Goal: Transaction & Acquisition: Purchase product/service

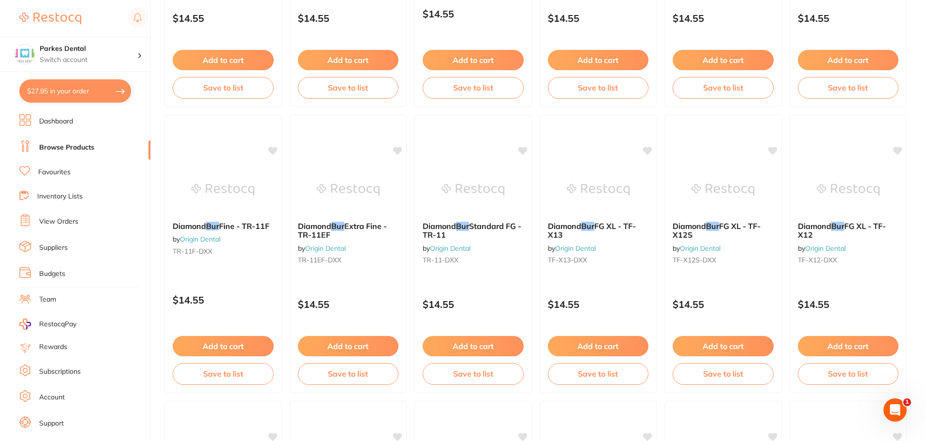
scroll to position [580, 0]
click at [63, 145] on link "Browse Products" at bounding box center [66, 148] width 55 height 10
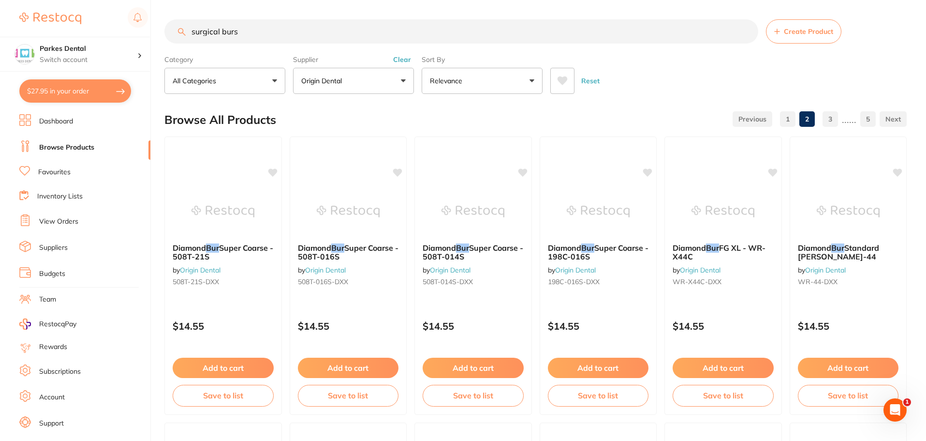
click at [747, 29] on input "surgical burs" at bounding box center [461, 31] width 594 height 24
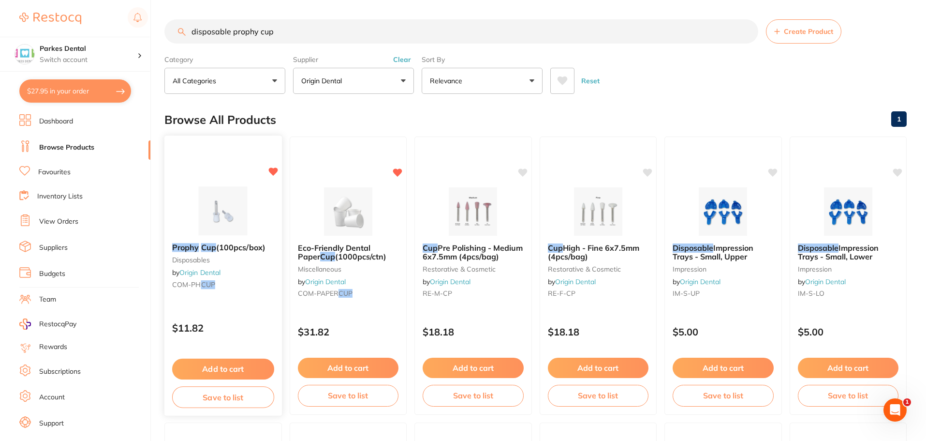
type input "disposable prophy cup"
click at [232, 361] on button "Add to cart" at bounding box center [223, 368] width 102 height 21
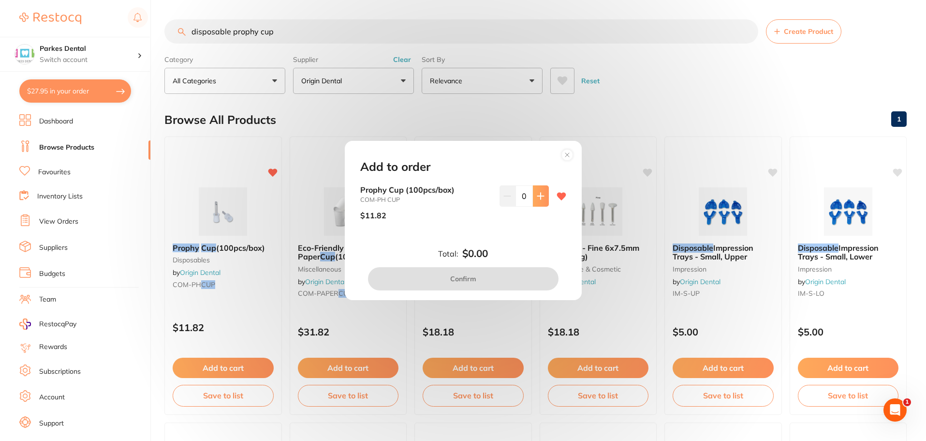
click at [539, 193] on icon at bounding box center [540, 195] width 6 height 6
type input "1"
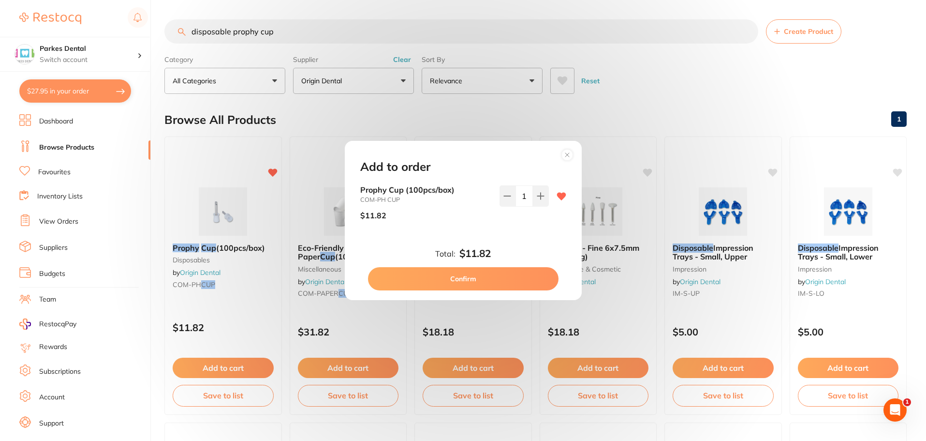
click at [498, 279] on button "Confirm" at bounding box center [463, 278] width 191 height 23
checkbox input "false"
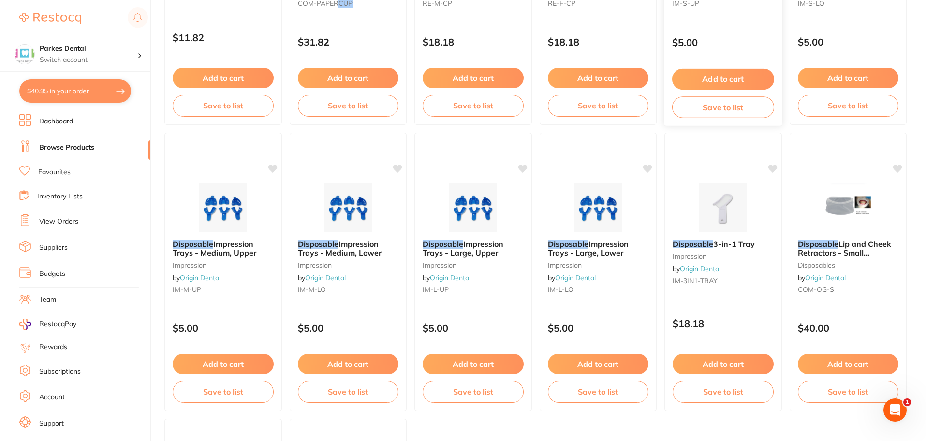
scroll to position [290, 0]
click at [348, 364] on button "Add to cart" at bounding box center [348, 364] width 102 height 21
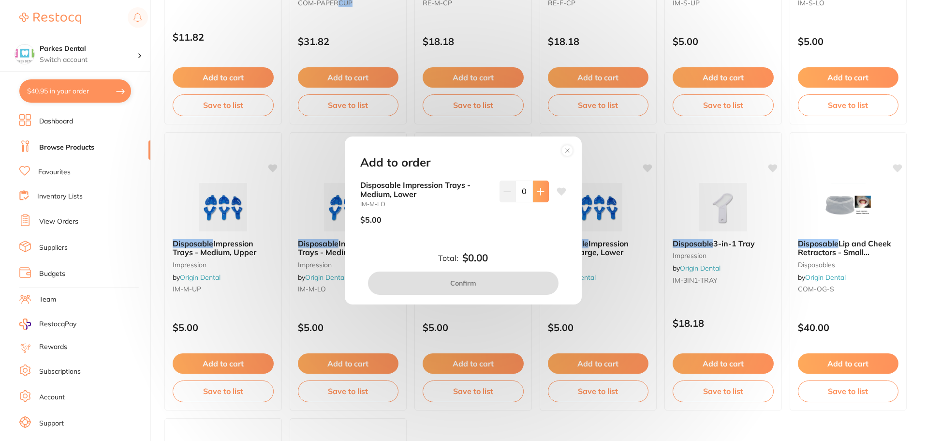
click at [542, 192] on icon at bounding box center [541, 192] width 8 height 8
type input "1"
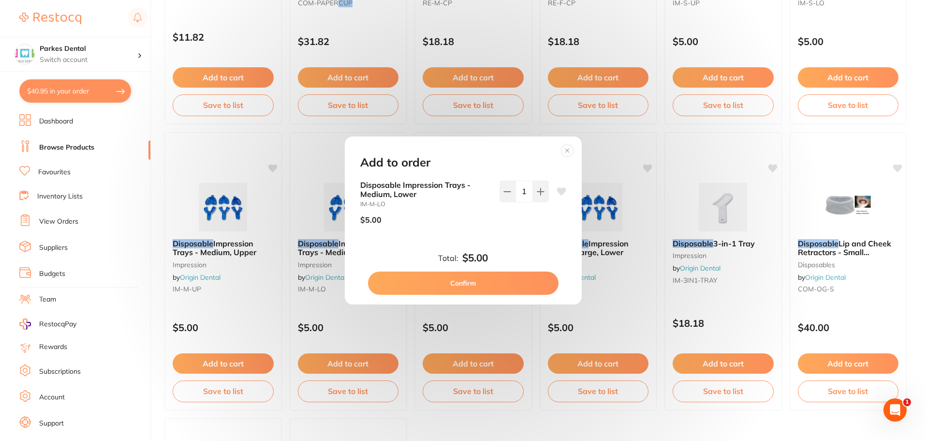
scroll to position [0, 0]
click at [480, 282] on button "Confirm" at bounding box center [463, 282] width 191 height 23
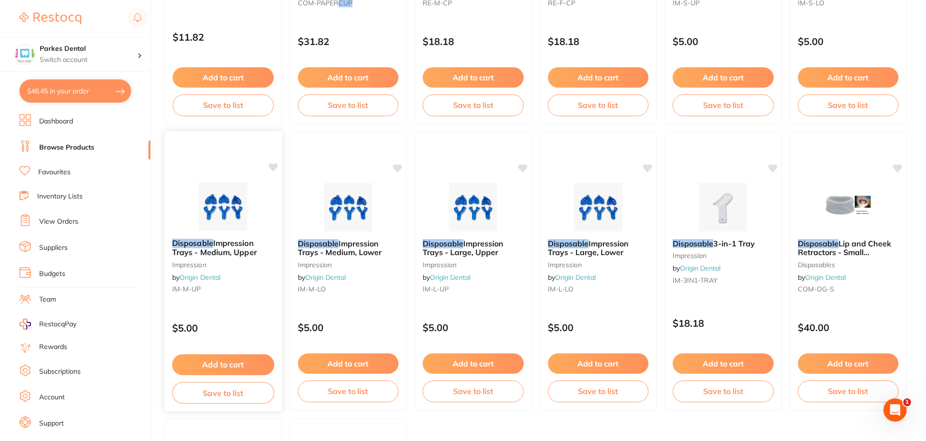
click at [228, 364] on button "Add to cart" at bounding box center [223, 364] width 102 height 21
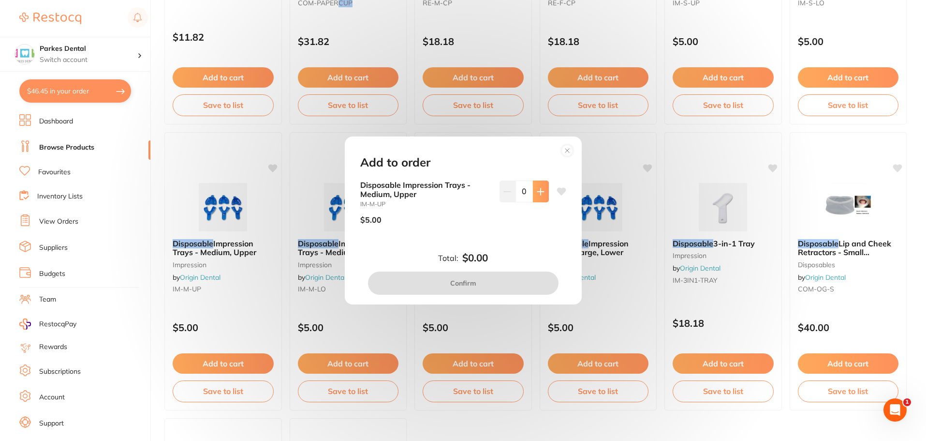
click at [544, 198] on button at bounding box center [541, 190] width 16 height 21
type input "1"
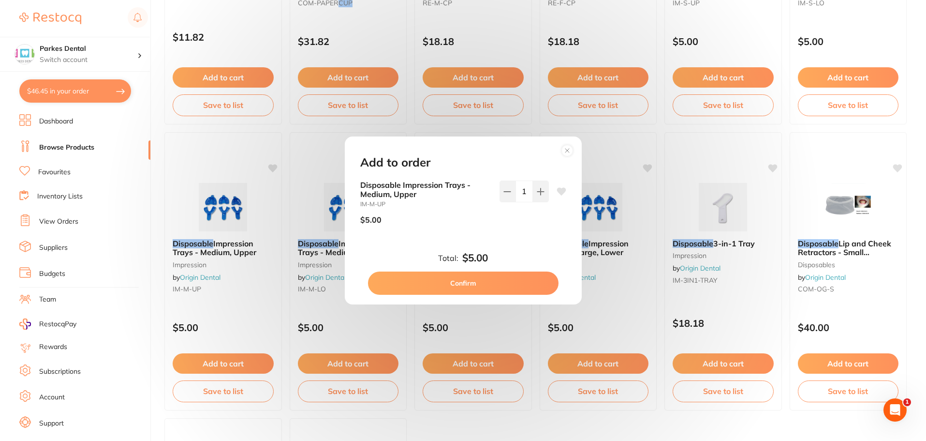
click at [488, 284] on button "Confirm" at bounding box center [463, 282] width 191 height 23
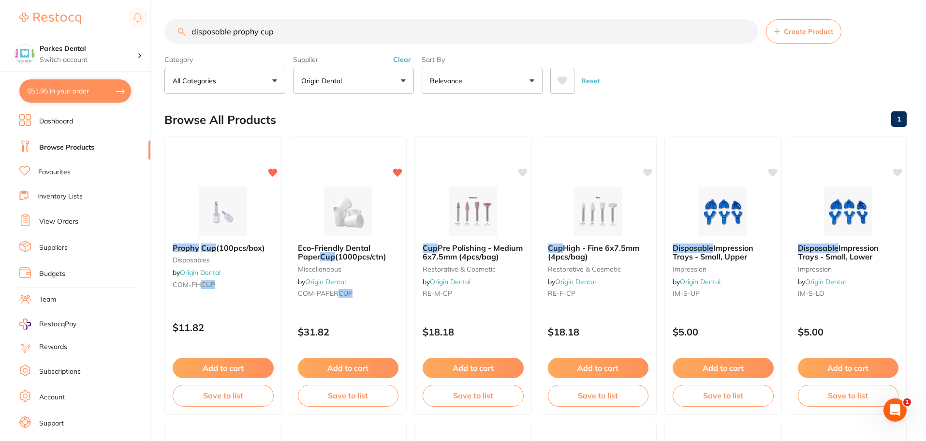
scroll to position [0, 0]
drag, startPoint x: 294, startPoint y: 28, endPoint x: 192, endPoint y: 37, distance: 101.5
click at [192, 37] on input "disposable prophy cup" at bounding box center [461, 31] width 594 height 24
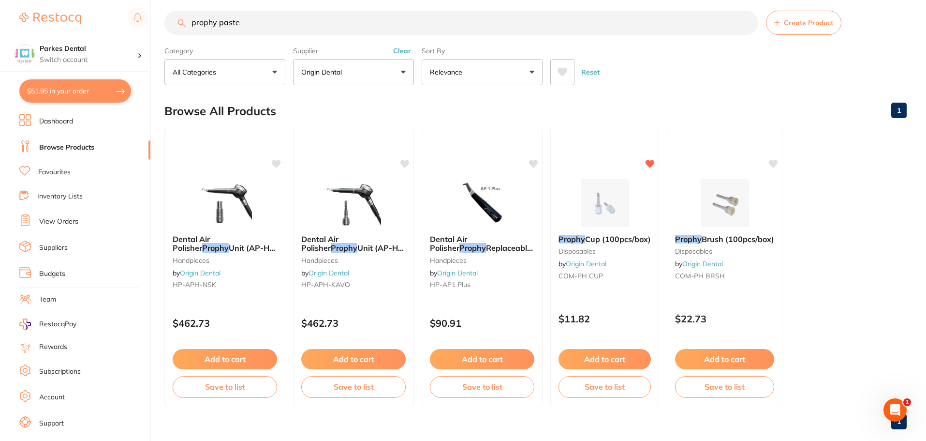
scroll to position [0, 0]
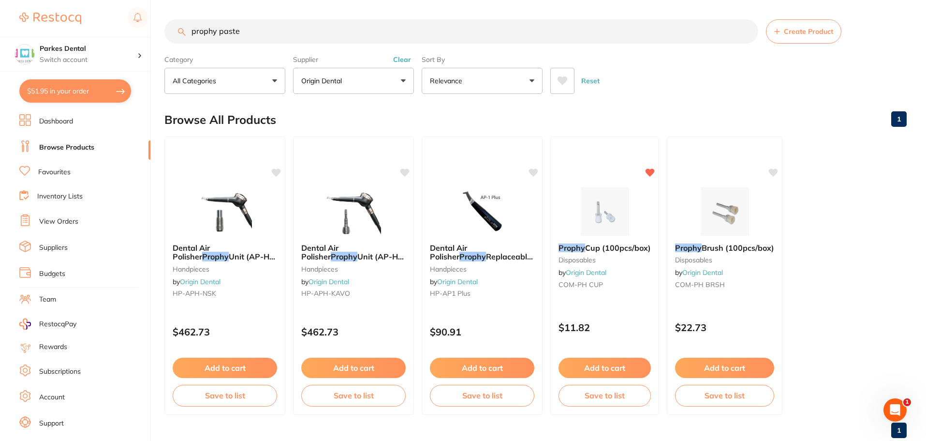
type input "prophy paste"
click at [51, 149] on link "Browse Products" at bounding box center [66, 148] width 55 height 10
click at [748, 32] on input "prophy paste" at bounding box center [461, 31] width 594 height 24
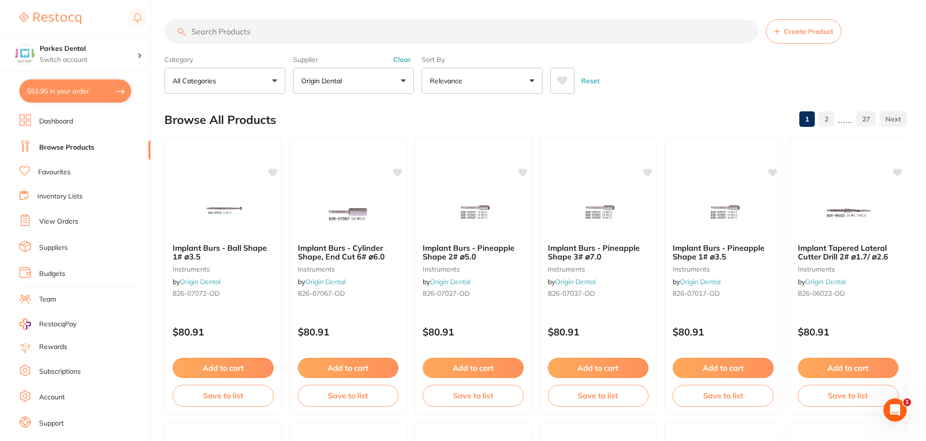
click at [341, 84] on p "Origin Dental" at bounding box center [323, 81] width 44 height 10
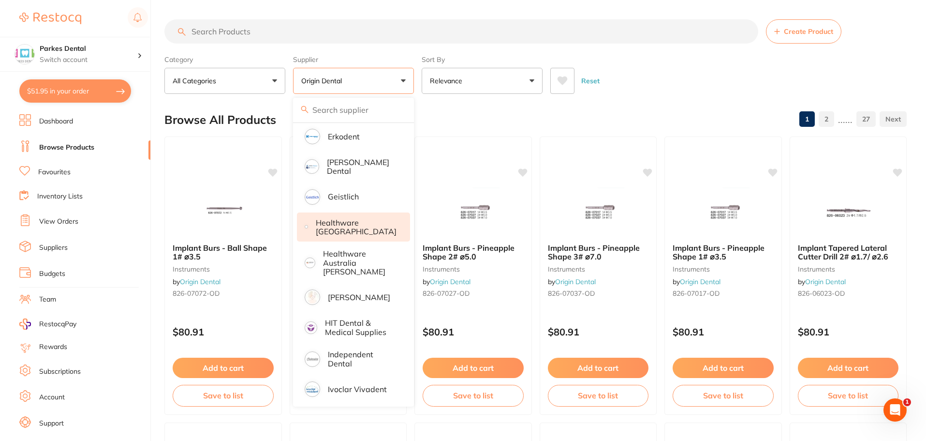
scroll to position [428, 0]
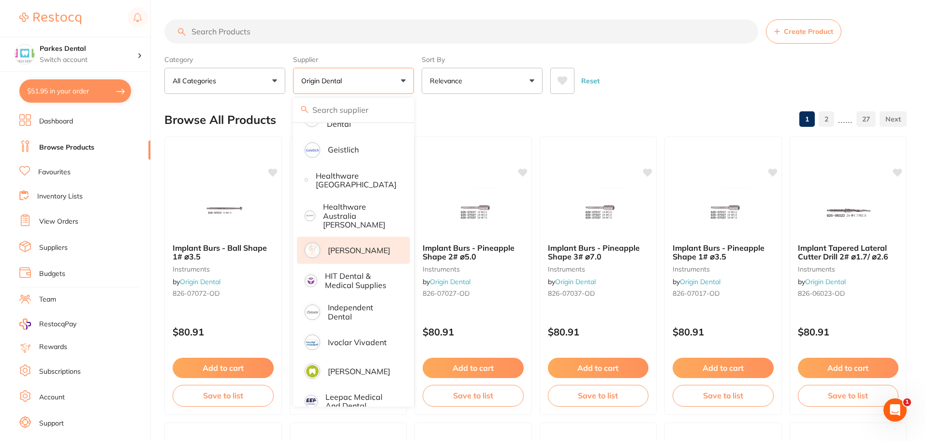
click at [345, 246] on p "[PERSON_NAME]" at bounding box center [359, 250] width 62 height 9
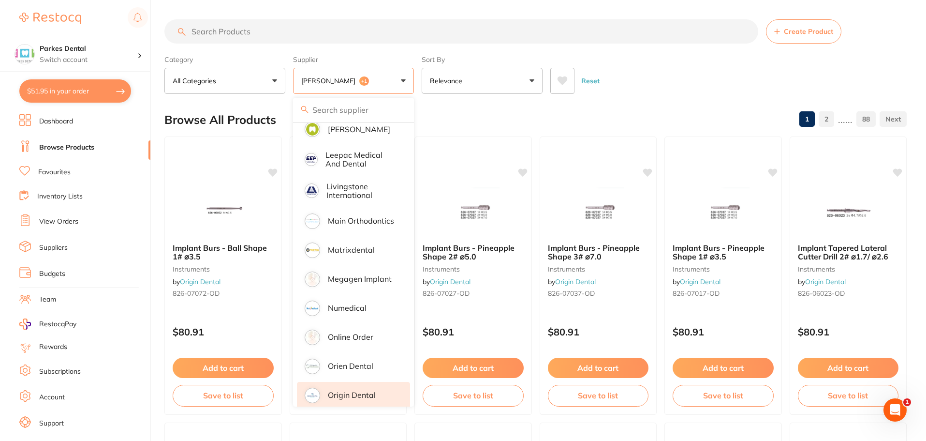
scroll to position [0, 0]
click at [338, 390] on p "Origin Dental" at bounding box center [352, 394] width 48 height 9
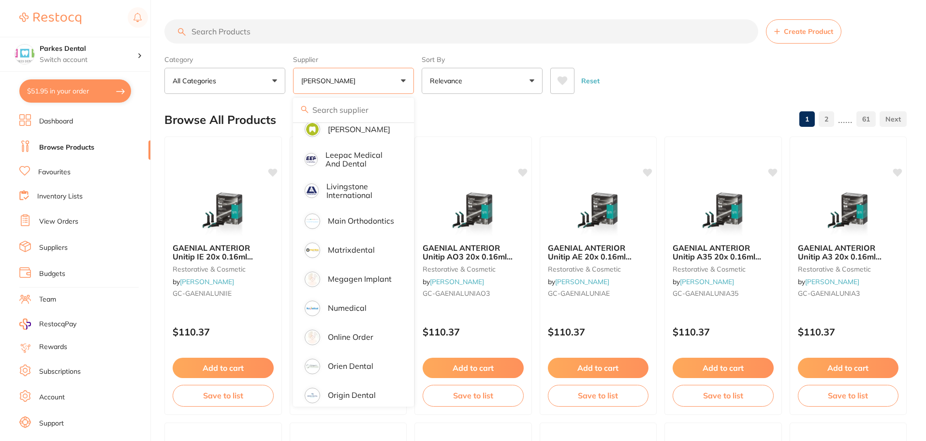
click at [256, 29] on input "search" at bounding box center [461, 31] width 594 height 24
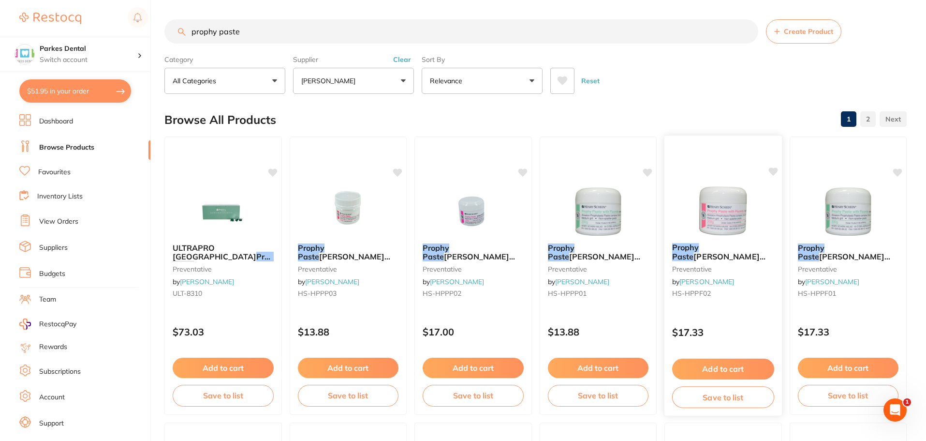
type input "prophy paste"
click at [735, 261] on span "[PERSON_NAME] 200g Fluoride Medium Fruit [PERSON_NAME]" at bounding box center [718, 265] width 93 height 28
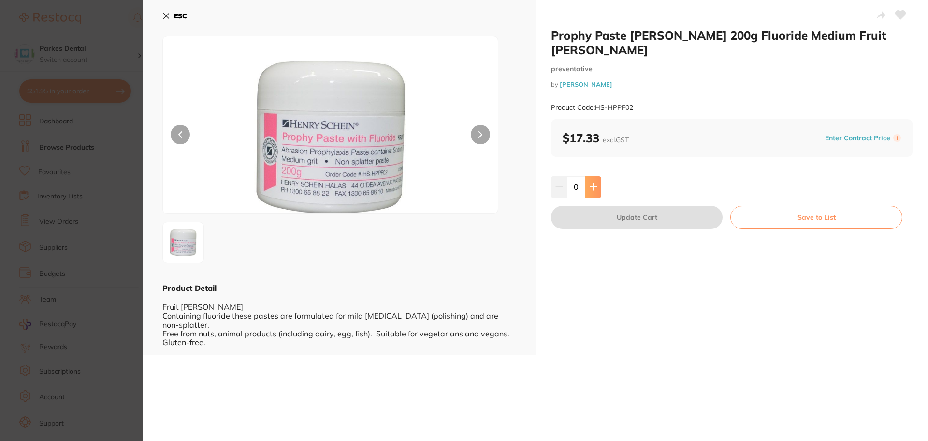
click at [594, 193] on button at bounding box center [594, 186] width 16 height 21
type input "1"
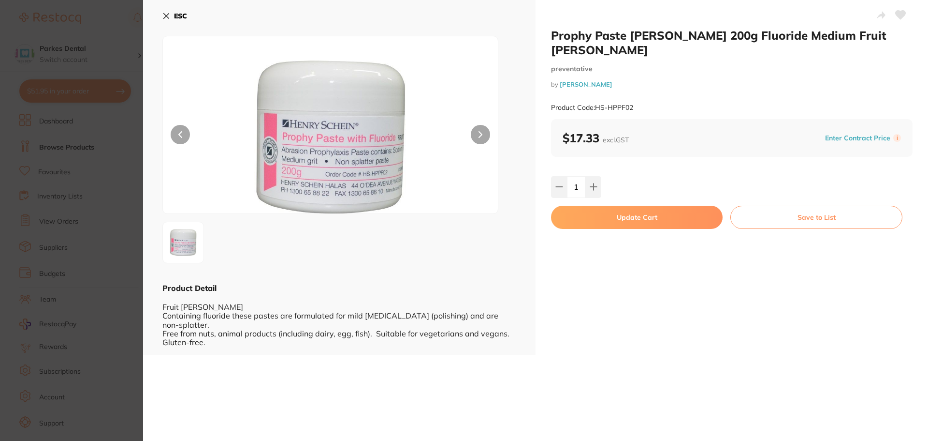
click at [613, 217] on button "Update Cart" at bounding box center [637, 217] width 172 height 23
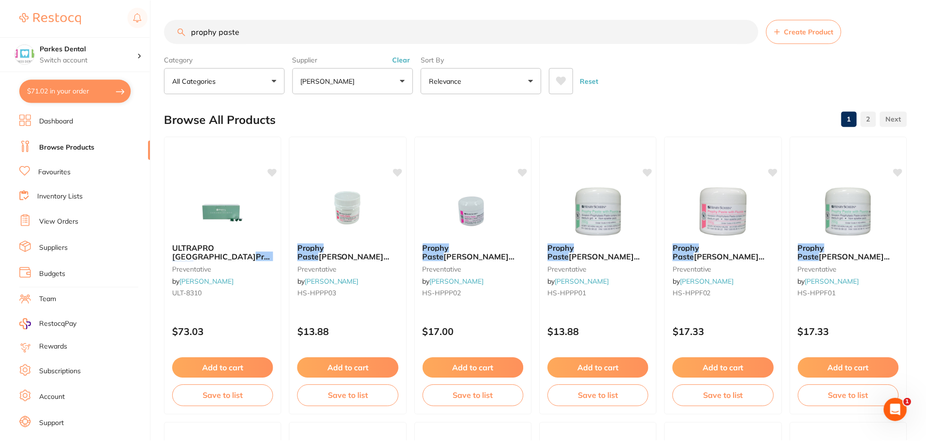
scroll to position [4, 0]
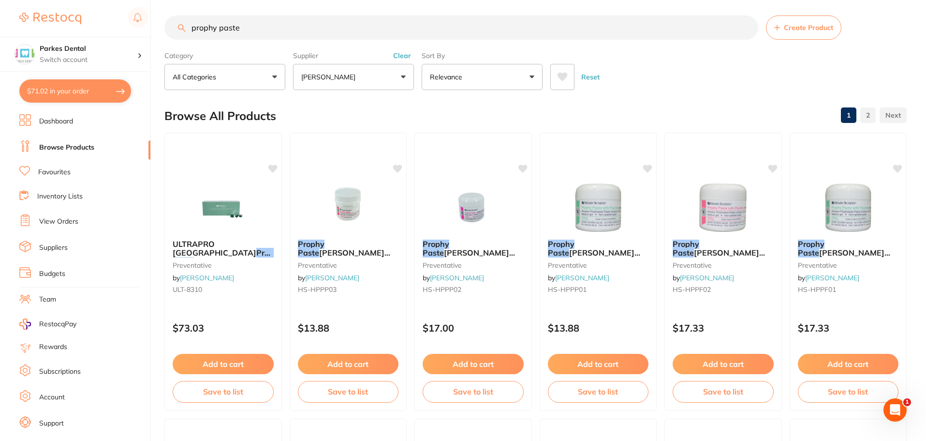
click at [404, 79] on button "[PERSON_NAME]" at bounding box center [353, 77] width 121 height 26
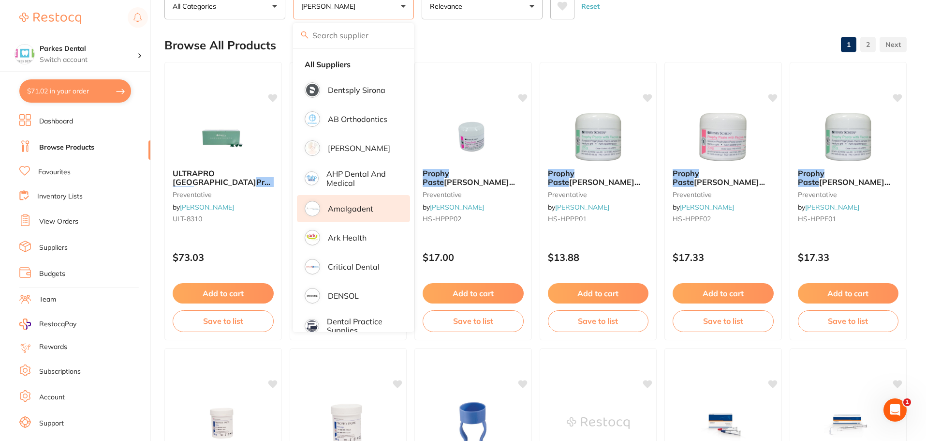
scroll to position [52, 0]
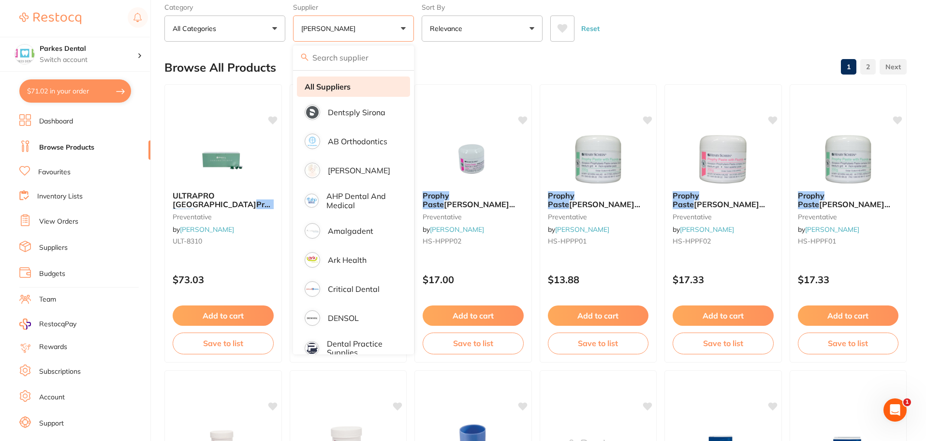
click at [343, 88] on strong "All Suppliers" at bounding box center [328, 86] width 46 height 9
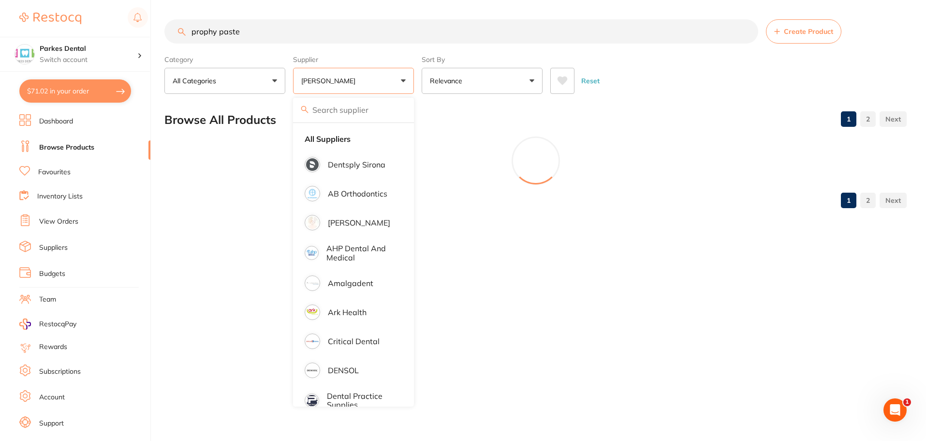
scroll to position [0, 0]
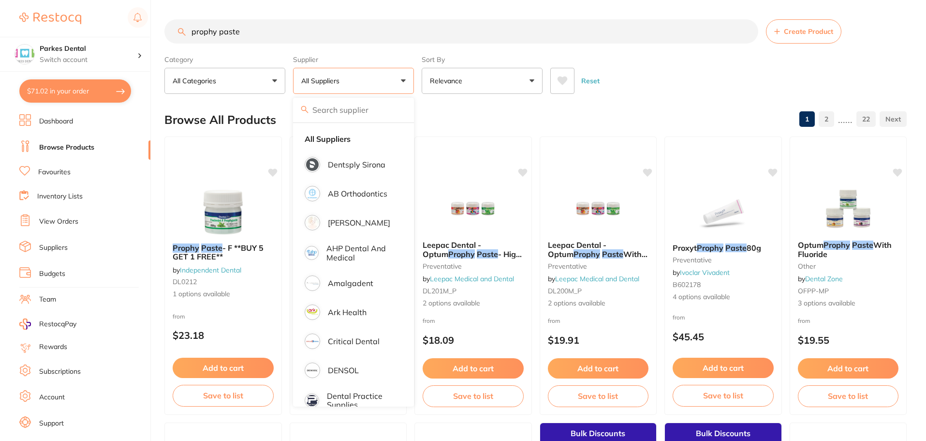
drag, startPoint x: 262, startPoint y: 33, endPoint x: 185, endPoint y: 32, distance: 76.9
click at [185, 32] on div "prophy paste Create Product" at bounding box center [535, 31] width 742 height 24
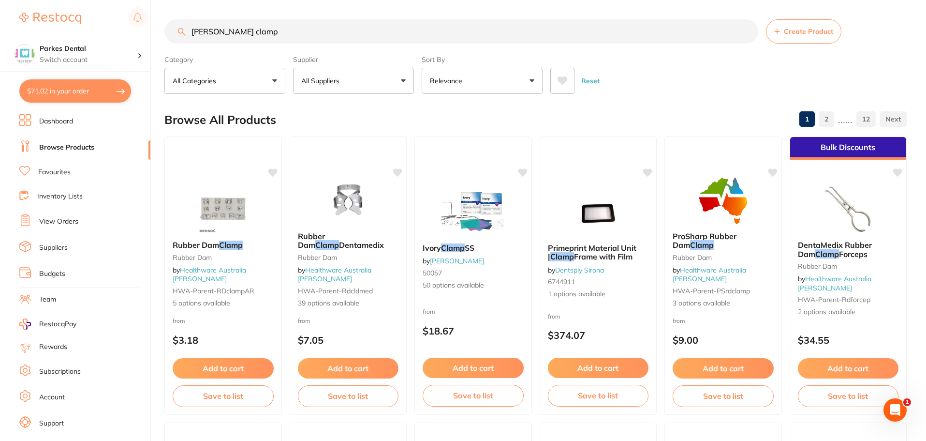
drag, startPoint x: 265, startPoint y: 35, endPoint x: 222, endPoint y: 36, distance: 42.1
click at [222, 36] on input "[PERSON_NAME] clamp" at bounding box center [461, 31] width 594 height 24
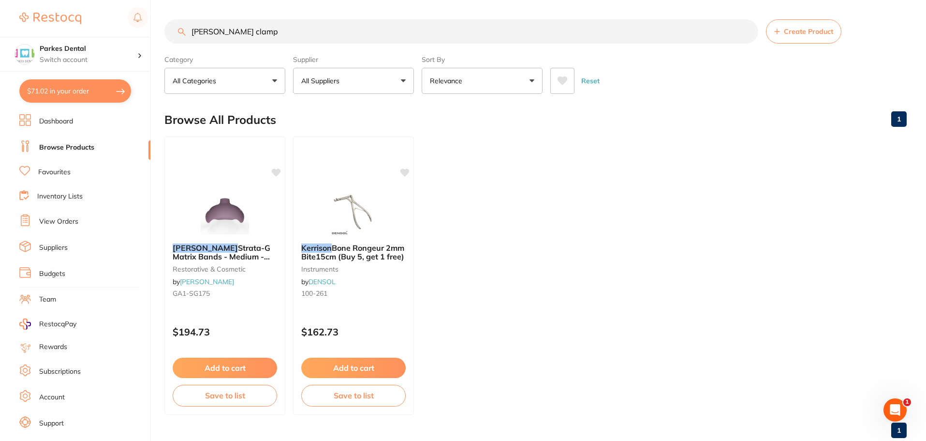
type input "[PERSON_NAME] clamp"
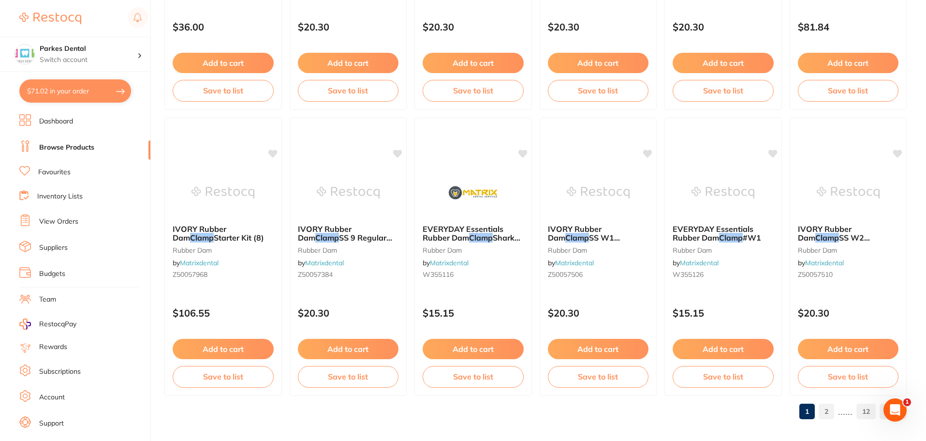
scroll to position [2311, 0]
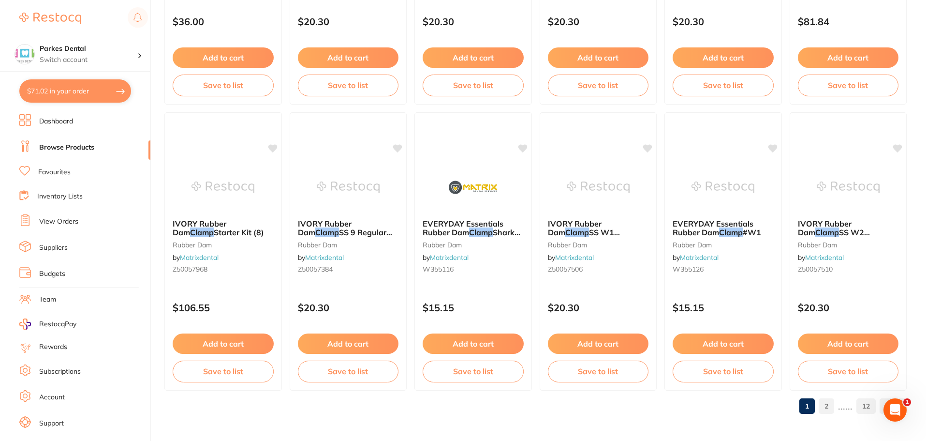
click at [830, 407] on link "2" at bounding box center [826, 405] width 15 height 19
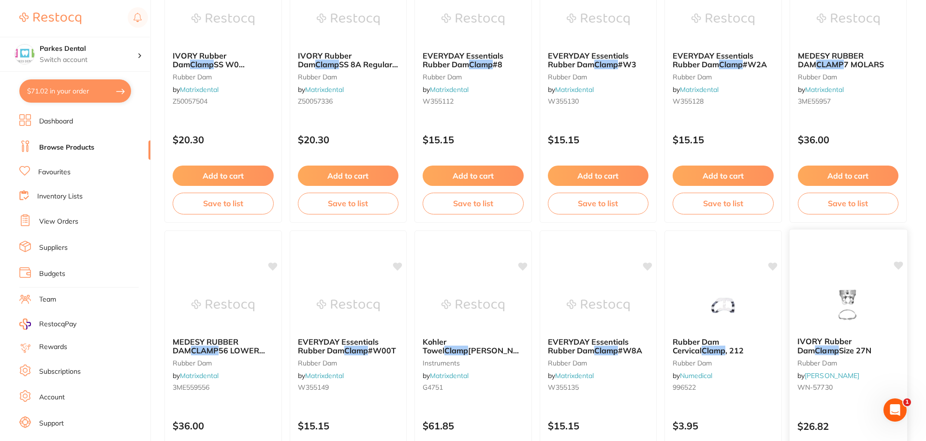
scroll to position [387, 0]
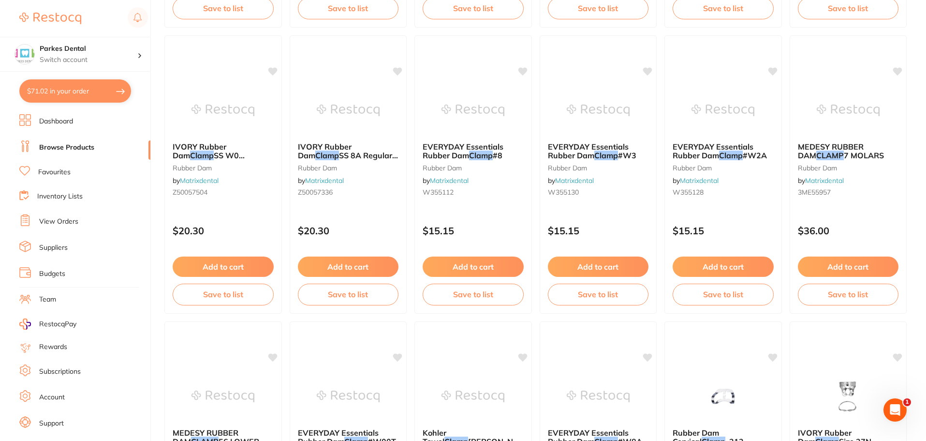
click at [61, 173] on link "Favourites" at bounding box center [54, 172] width 32 height 10
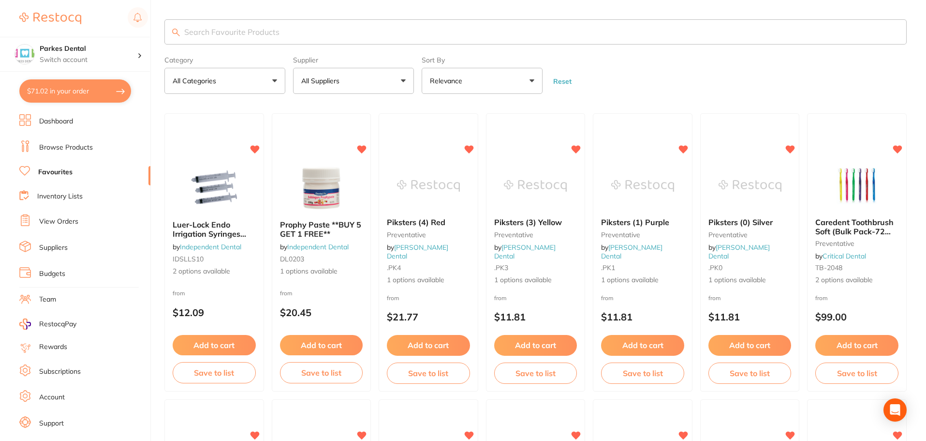
click at [201, 29] on input "search" at bounding box center [535, 31] width 742 height 25
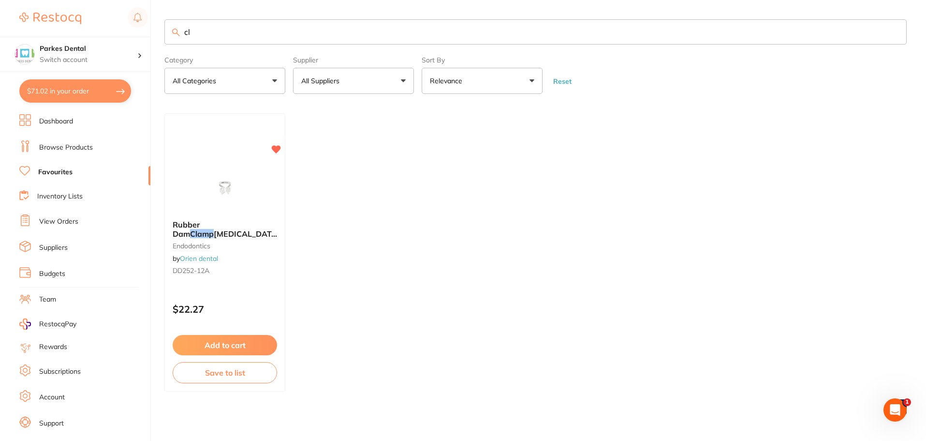
type input "c"
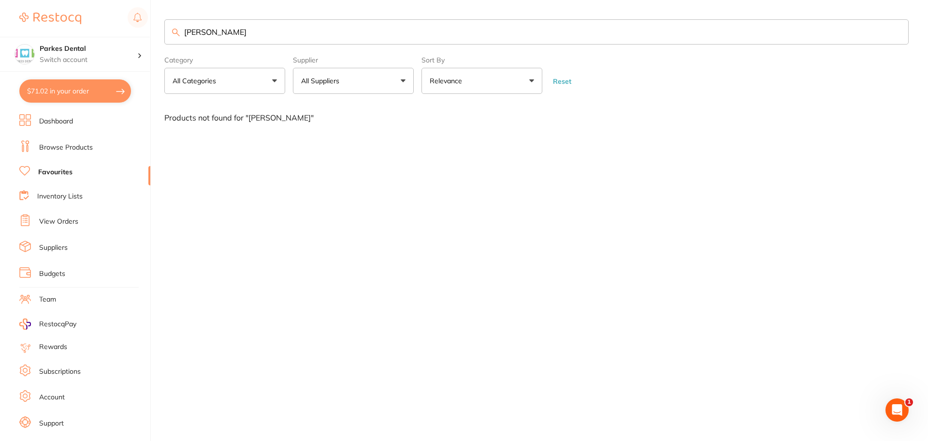
type input "[PERSON_NAME]"
click at [53, 145] on link "Browse Products" at bounding box center [66, 148] width 54 height 10
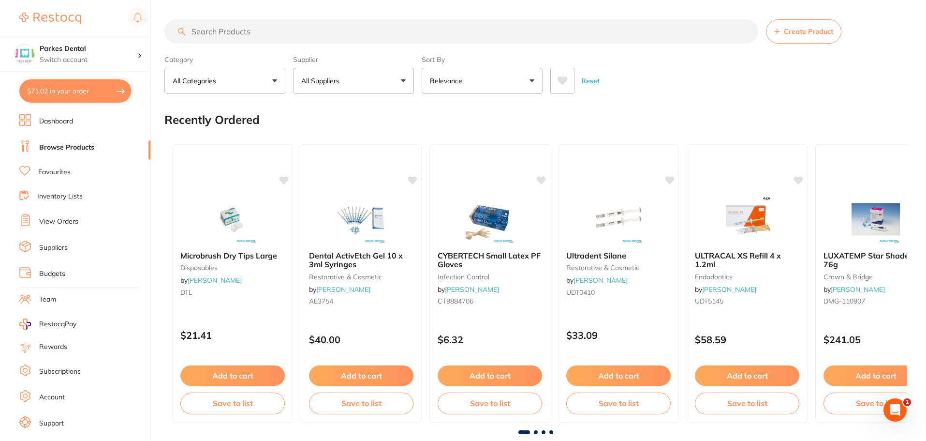
click at [205, 32] on input "search" at bounding box center [461, 31] width 594 height 24
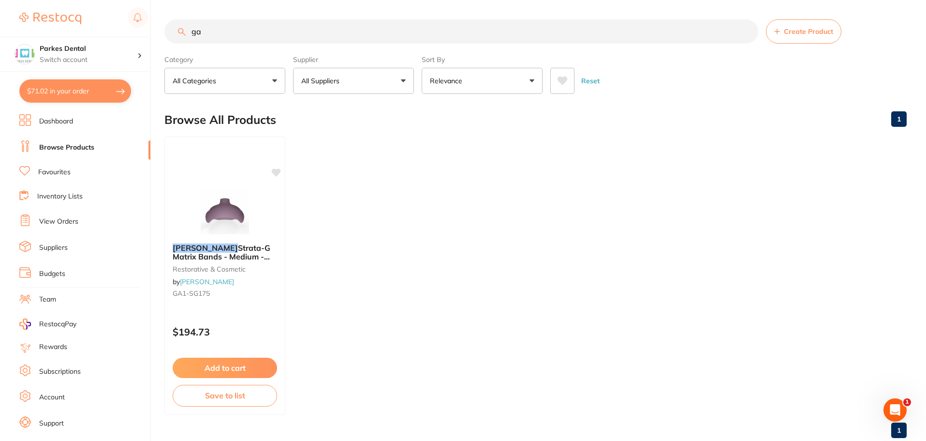
type input "g"
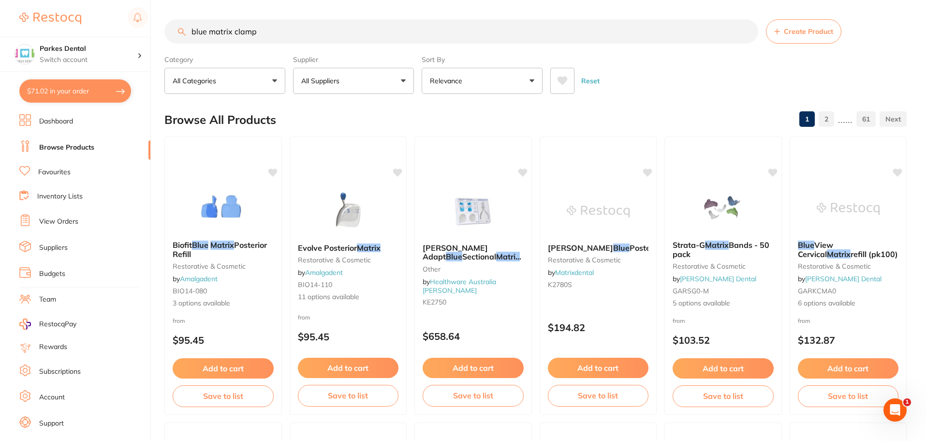
drag, startPoint x: 281, startPoint y: 32, endPoint x: 184, endPoint y: 31, distance: 96.7
click at [186, 32] on input "blue matrix clamp" at bounding box center [461, 31] width 594 height 24
type input "adhesive sticks"
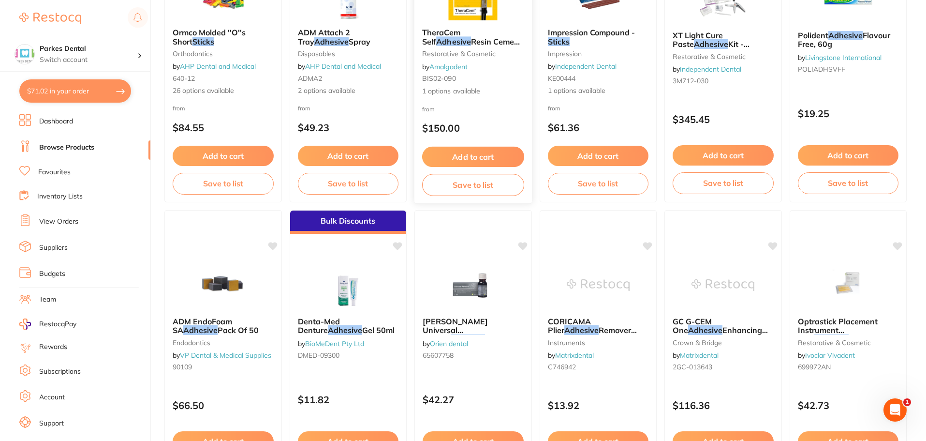
scroll to position [1112, 0]
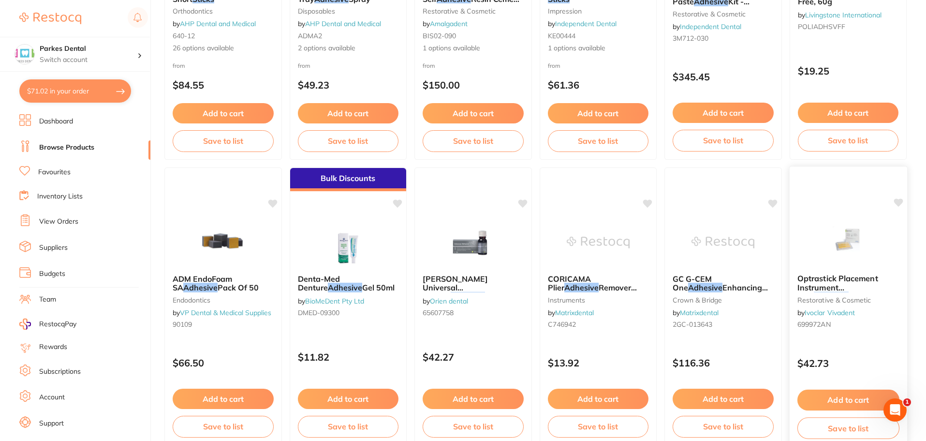
click at [852, 401] on button "Add to cart" at bounding box center [848, 399] width 102 height 21
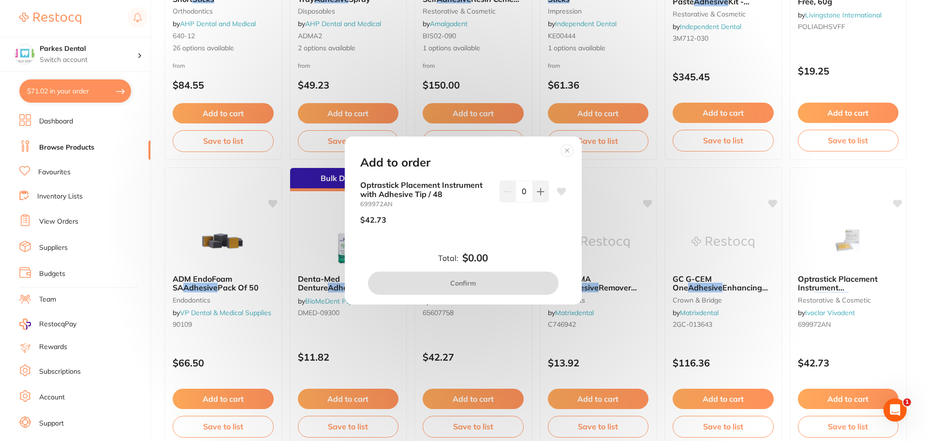
scroll to position [0, 0]
click at [539, 195] on icon at bounding box center [541, 192] width 8 height 8
type input "1"
click at [482, 287] on button "Confirm" at bounding box center [463, 282] width 191 height 23
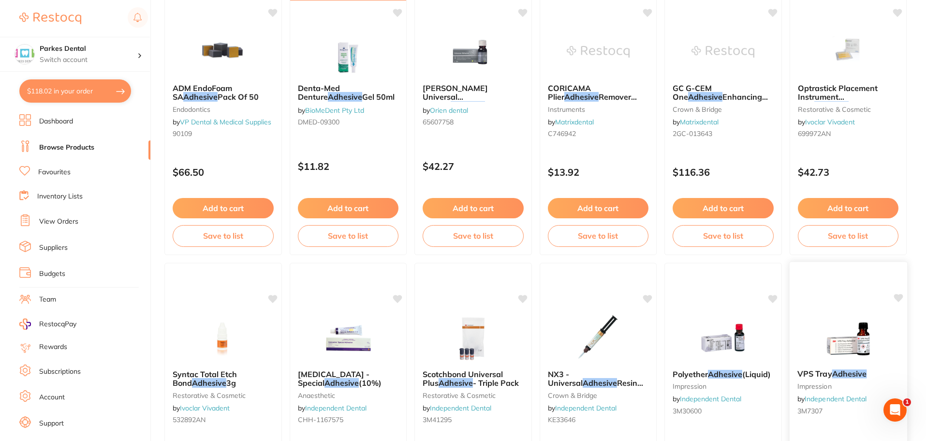
scroll to position [1161, 0]
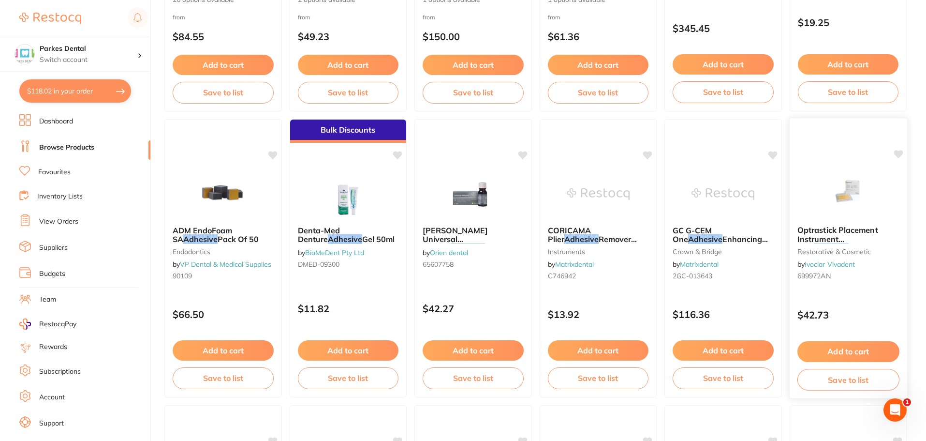
click at [824, 233] on span "Optrastick Placement Instrument with" at bounding box center [837, 239] width 81 height 28
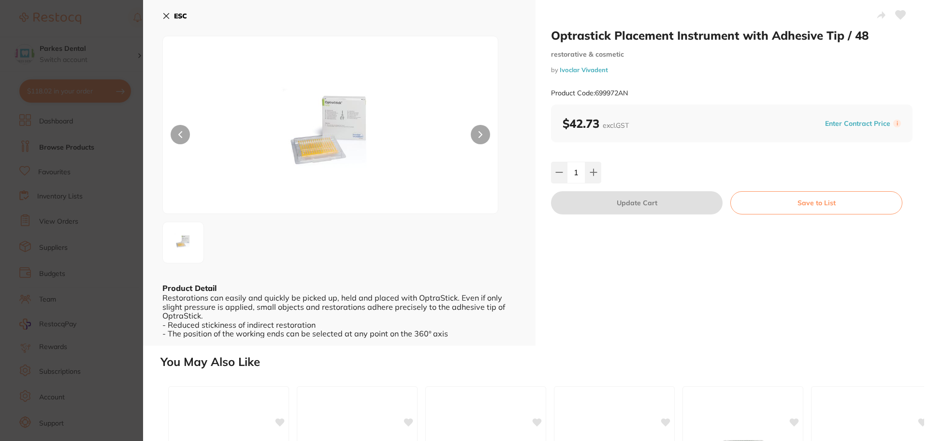
click at [165, 14] on icon at bounding box center [166, 16] width 8 height 8
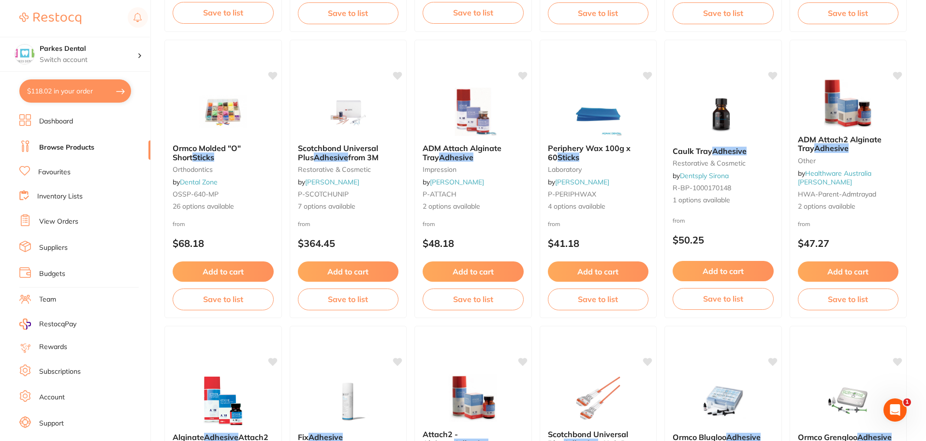
scroll to position [242, 0]
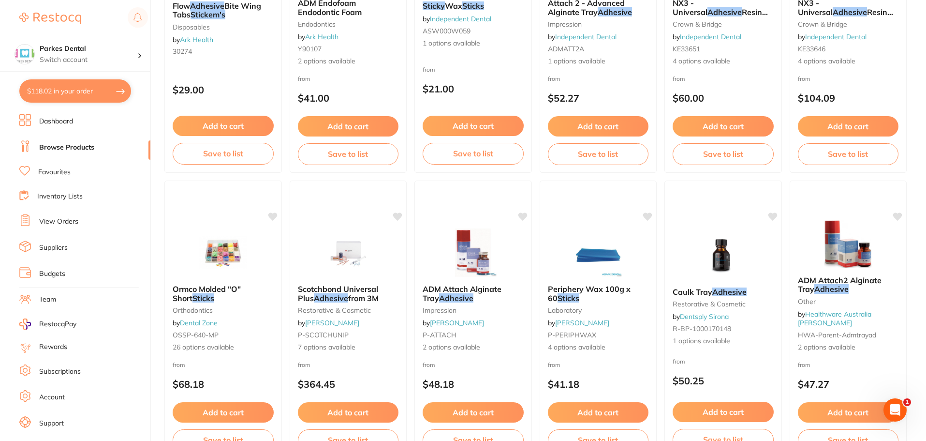
click at [56, 148] on link "Browse Products" at bounding box center [66, 148] width 55 height 10
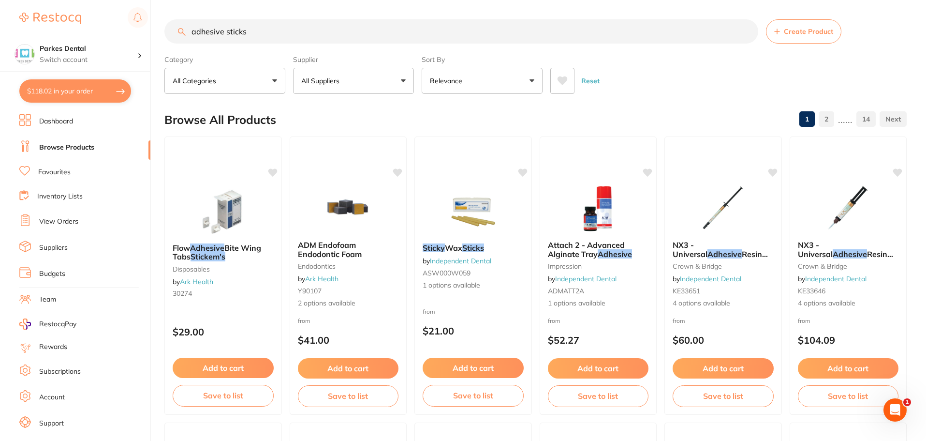
click at [746, 32] on input "adhesive sticks" at bounding box center [461, 31] width 594 height 24
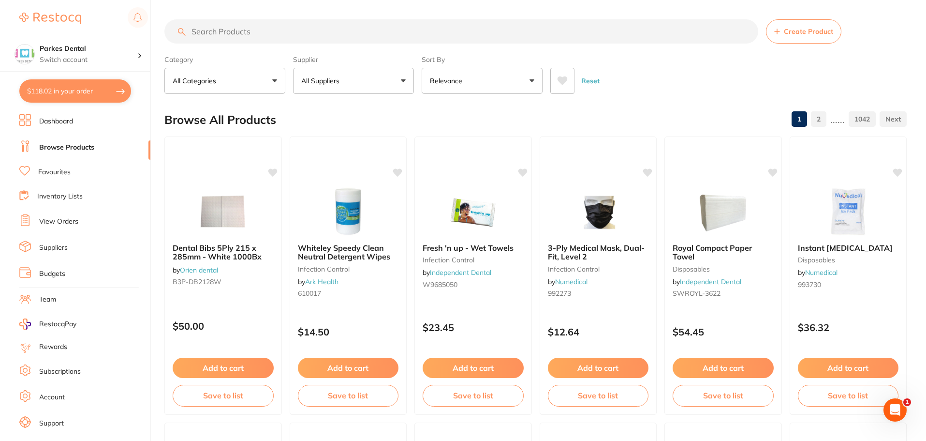
click at [325, 85] on p "All Suppliers" at bounding box center [322, 81] width 42 height 10
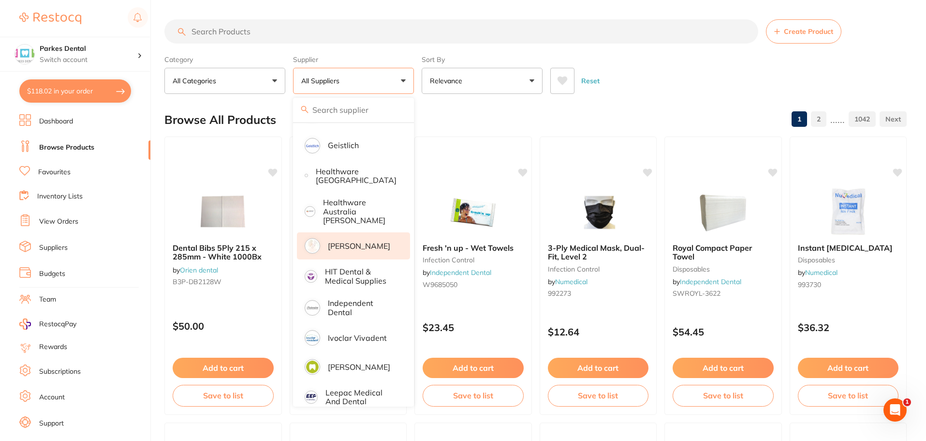
scroll to position [435, 0]
click at [342, 229] on li "[PERSON_NAME]" at bounding box center [353, 242] width 113 height 27
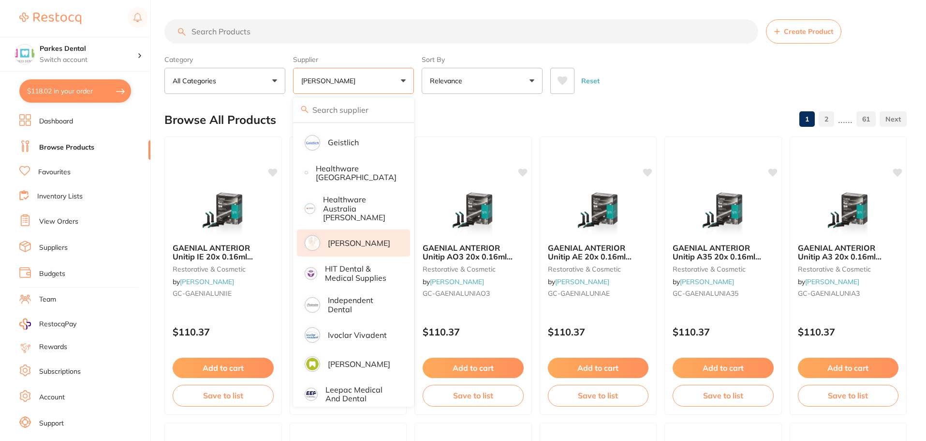
click at [647, 56] on div "Category All Categories All Categories 3D Printing anaesthetic articulating bur…" at bounding box center [535, 72] width 742 height 43
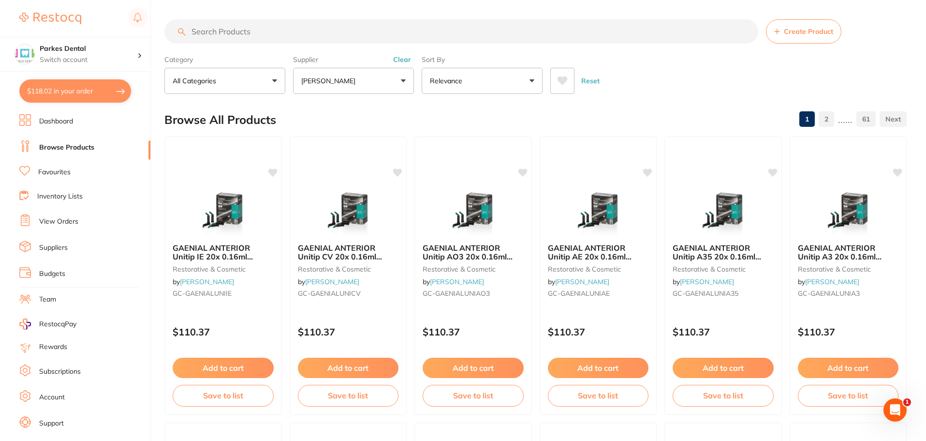
scroll to position [0, 0]
click at [240, 85] on button "All Categories" at bounding box center [224, 81] width 121 height 26
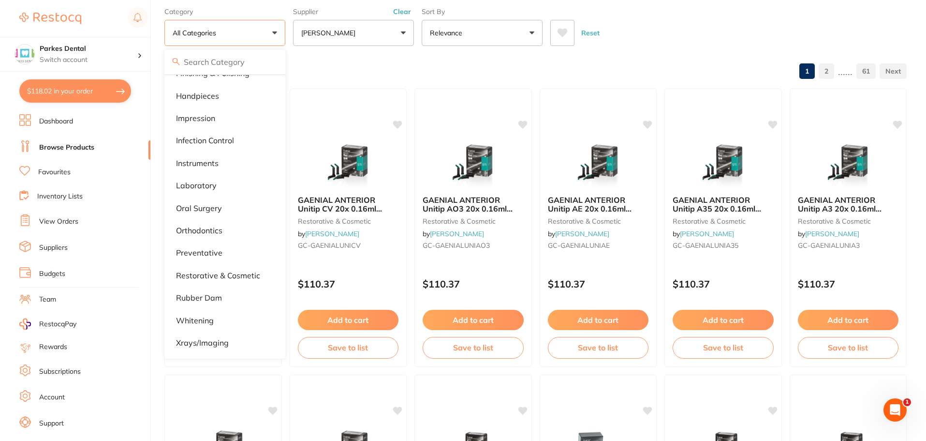
scroll to position [48, 0]
click at [218, 270] on p "restorative & cosmetic" at bounding box center [218, 274] width 84 height 9
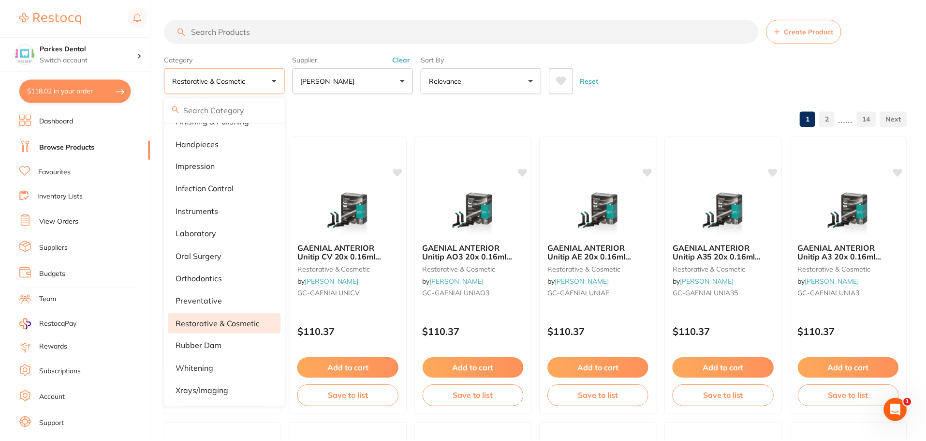
scroll to position [230, 0]
click at [639, 51] on section "Create Product Category restorative & cosmetic All Categories 3D Printing anaes…" at bounding box center [535, 56] width 742 height 74
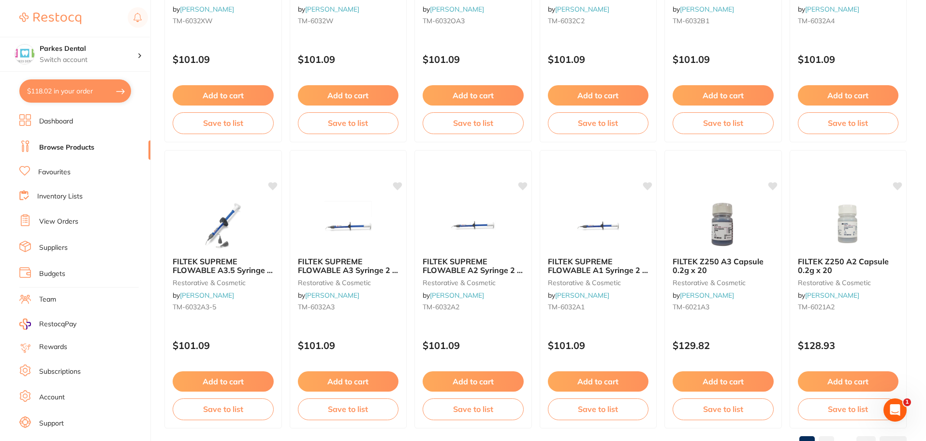
scroll to position [2311, 0]
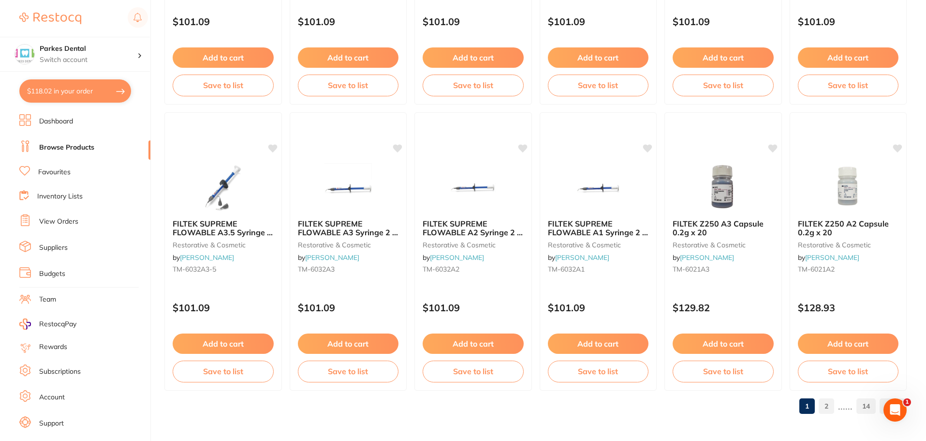
click at [824, 402] on link "2" at bounding box center [826, 405] width 15 height 19
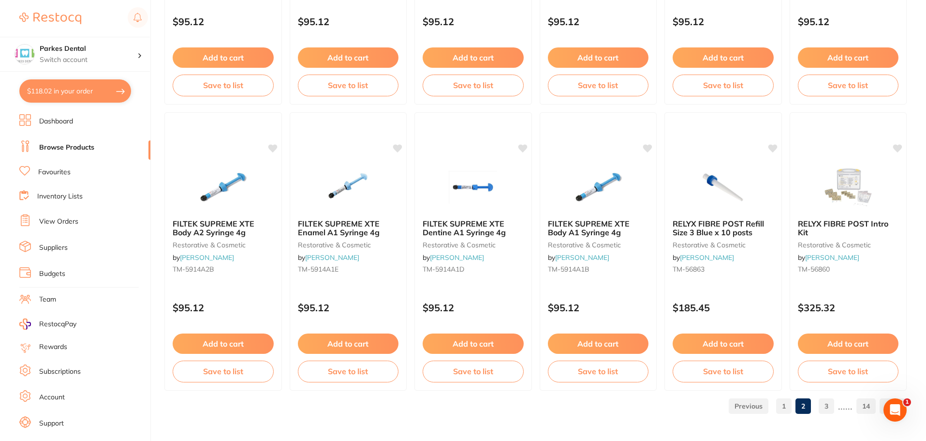
click at [826, 408] on link "3" at bounding box center [826, 405] width 15 height 19
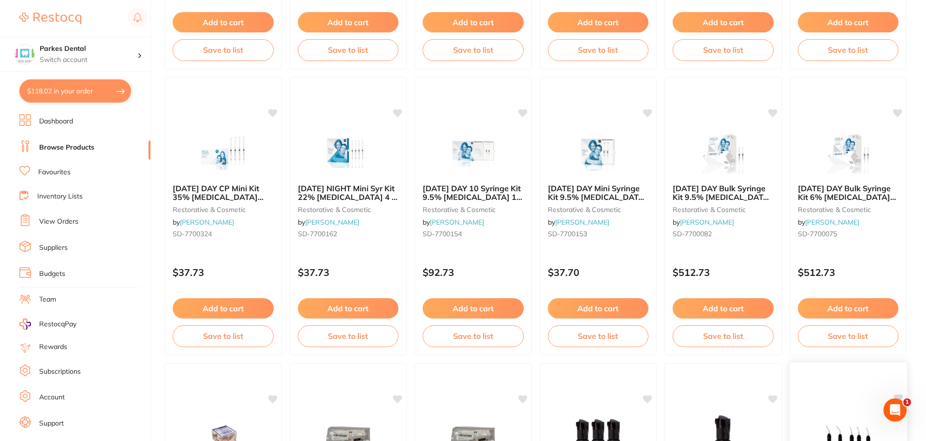
scroll to position [1257, 0]
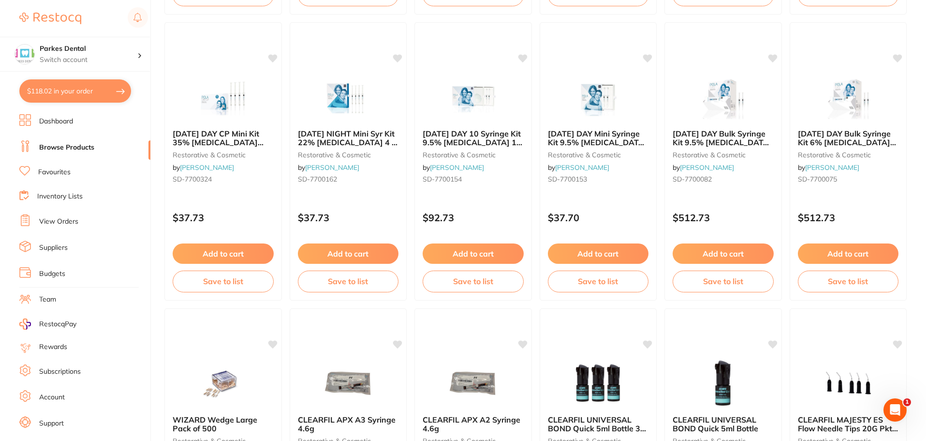
click at [56, 152] on link "Browse Products" at bounding box center [66, 148] width 55 height 10
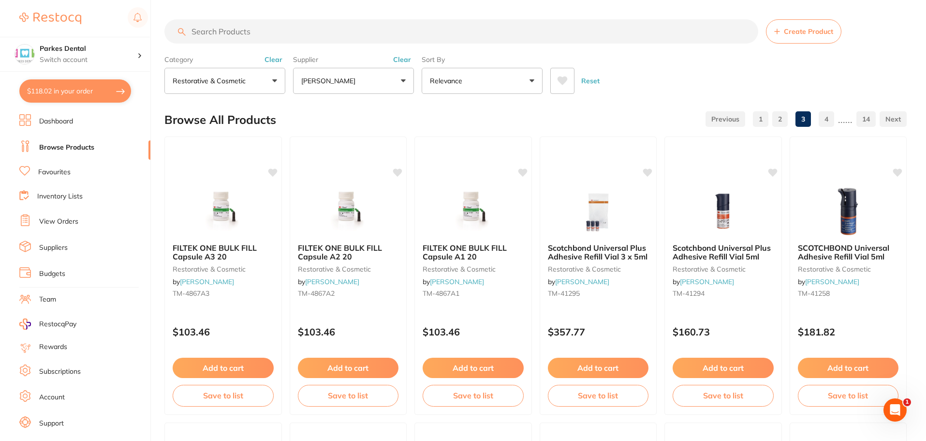
click at [208, 39] on input "search" at bounding box center [461, 31] width 594 height 24
type input "a"
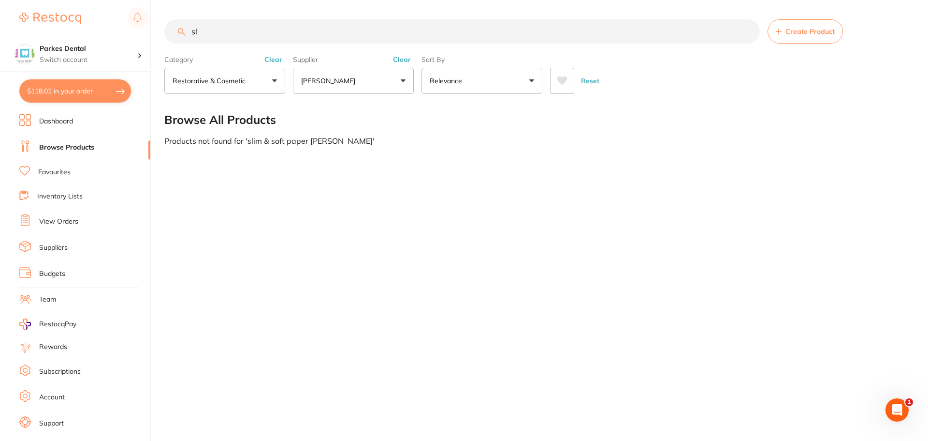
type input "s"
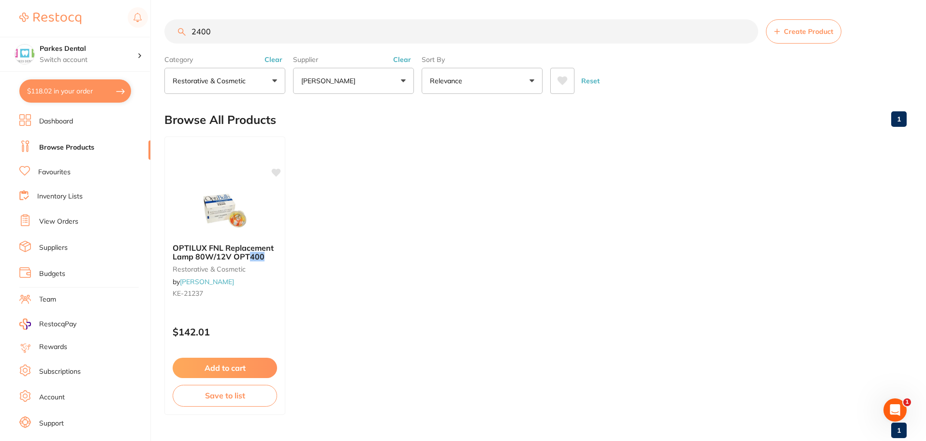
type input "2400"
click at [51, 169] on link "Favourites" at bounding box center [54, 172] width 32 height 10
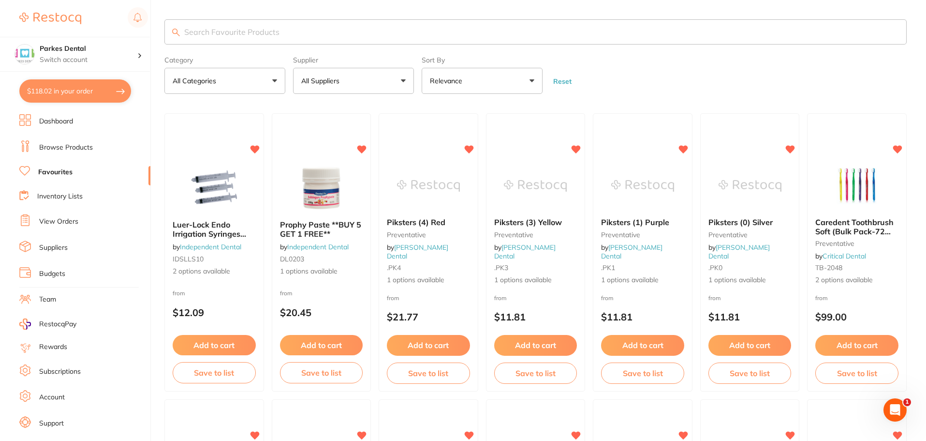
click at [224, 28] on input "search" at bounding box center [535, 31] width 742 height 25
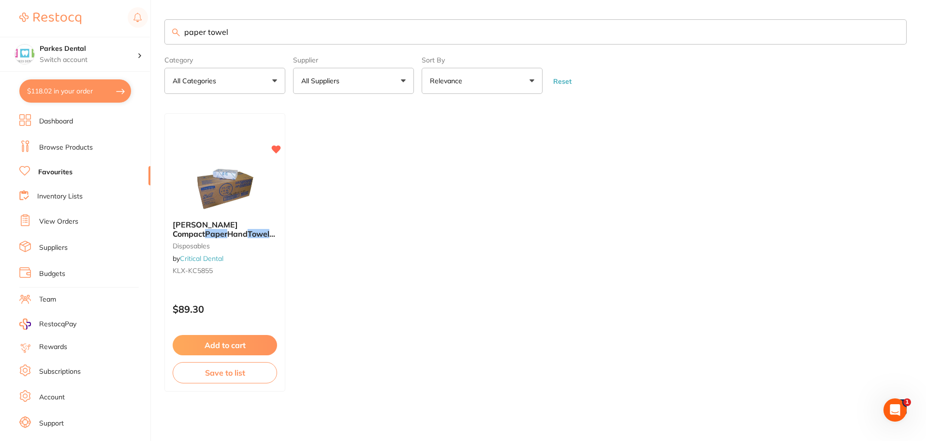
drag, startPoint x: 231, startPoint y: 36, endPoint x: 179, endPoint y: 36, distance: 51.7
click at [179, 36] on div "paper towel" at bounding box center [535, 31] width 742 height 25
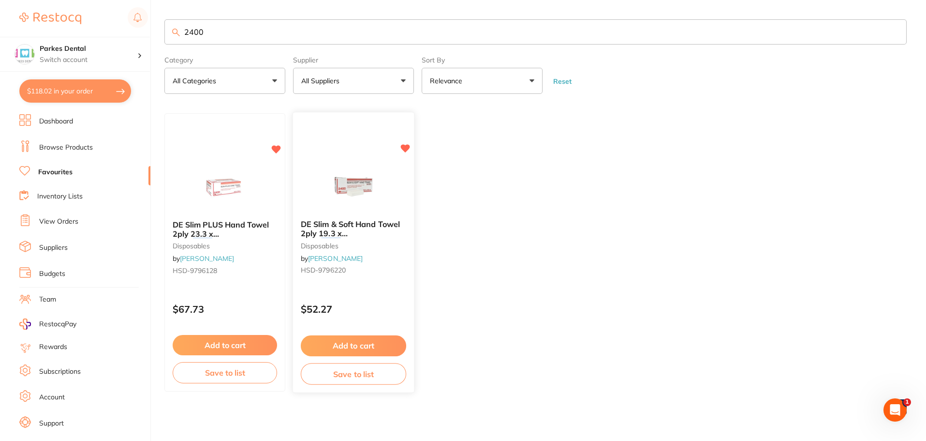
type input "2400"
click at [350, 346] on button "Add to cart" at bounding box center [353, 345] width 105 height 21
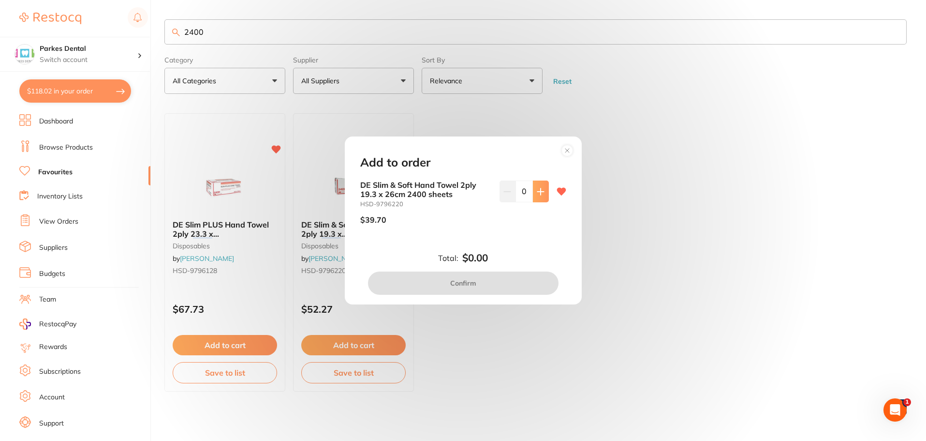
click at [538, 190] on icon at bounding box center [540, 191] width 6 height 6
type input "1"
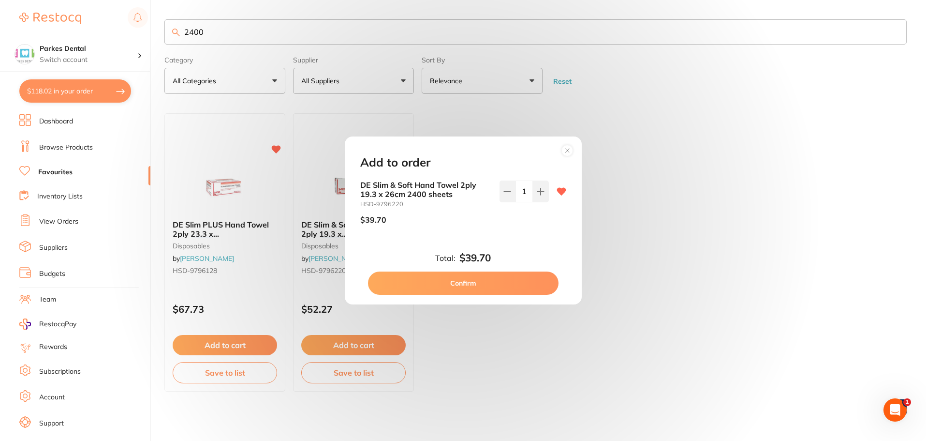
click at [486, 288] on button "Confirm" at bounding box center [463, 282] width 191 height 23
